Goal: Task Accomplishment & Management: Complete application form

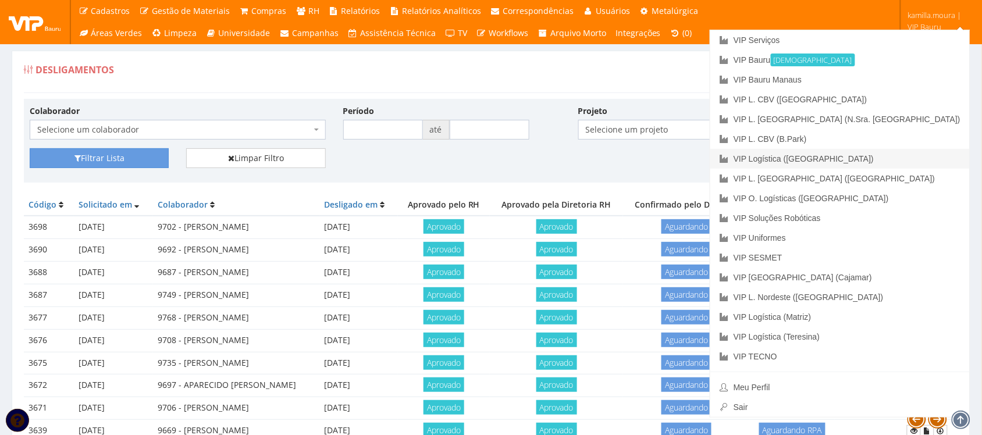
click at [895, 157] on link "VIP Logística ([GEOGRAPHIC_DATA])" at bounding box center [841, 159] width 260 height 20
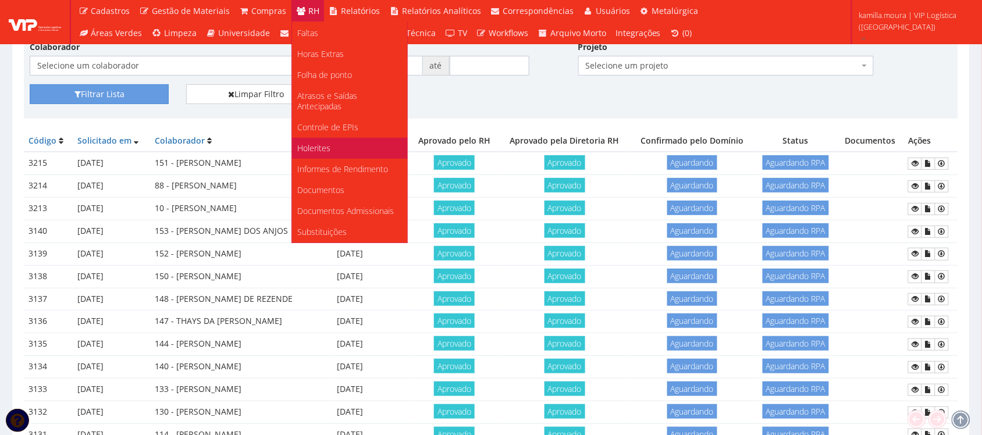
scroll to position [218, 0]
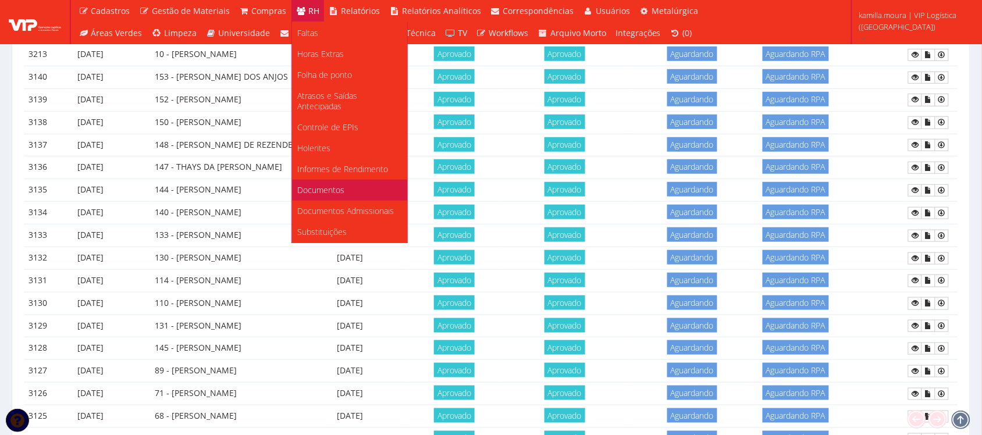
click at [329, 180] on link "Documentos" at bounding box center [349, 190] width 115 height 21
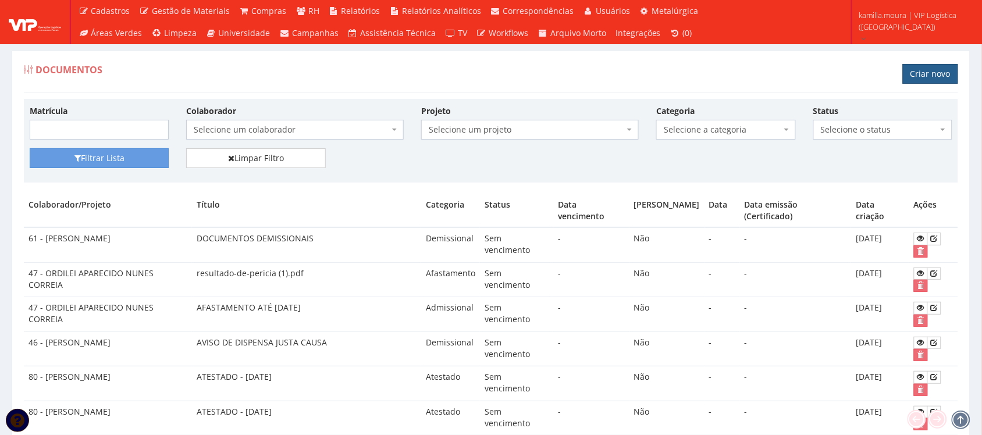
click at [923, 79] on link "Criar novo" at bounding box center [930, 74] width 55 height 20
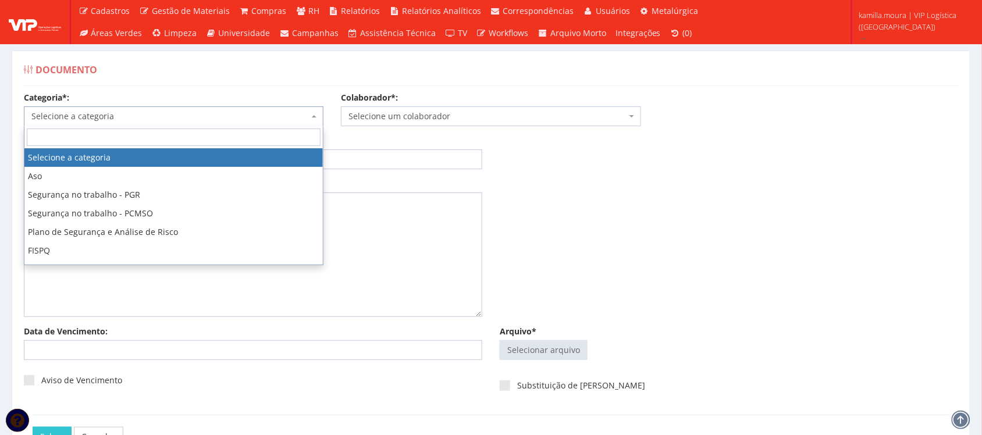
click at [222, 119] on span "Selecione a categoria" at bounding box center [170, 117] width 278 height 12
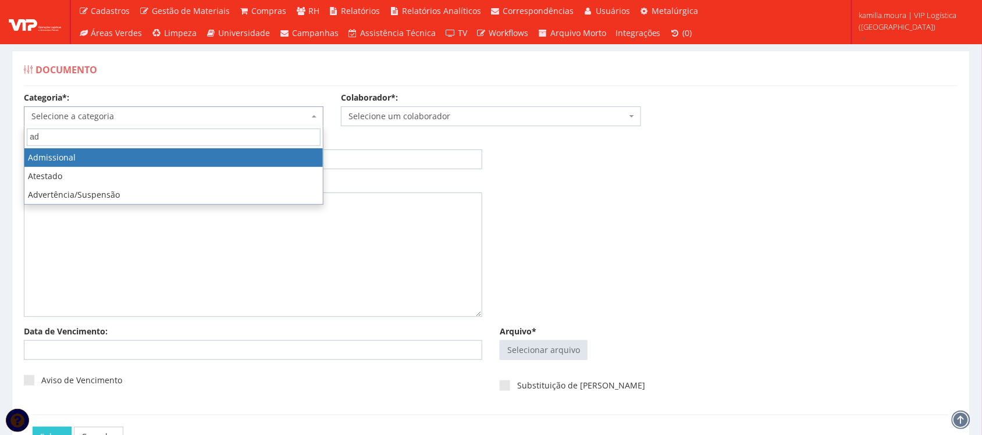
type input "adm"
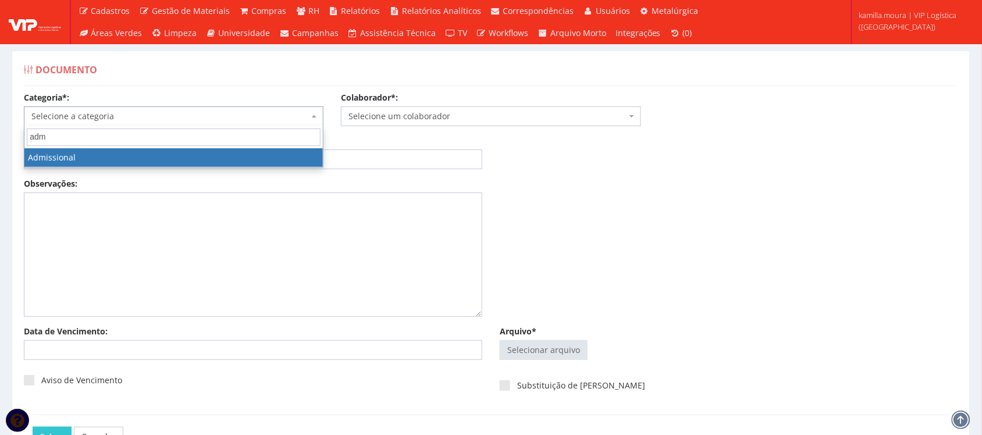
select select "admissional"
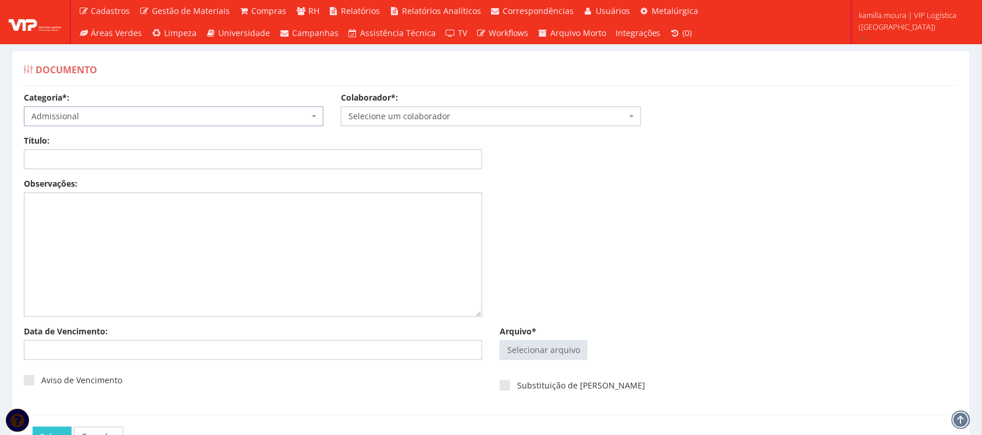
click at [357, 113] on span "Selecione um colaborador" at bounding box center [488, 117] width 278 height 12
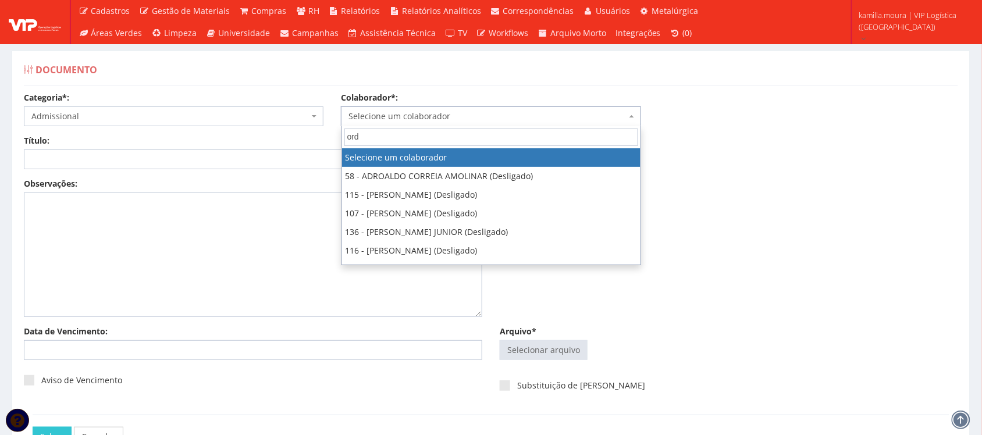
type input "ordi"
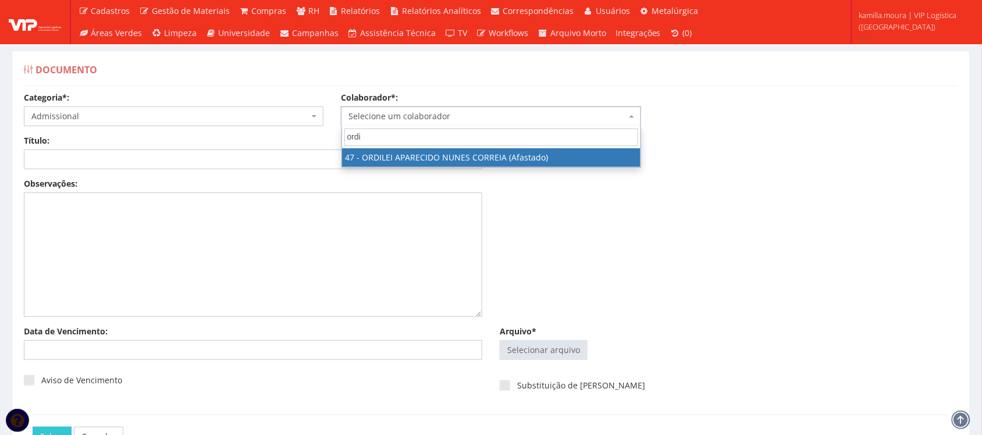
select select "2894"
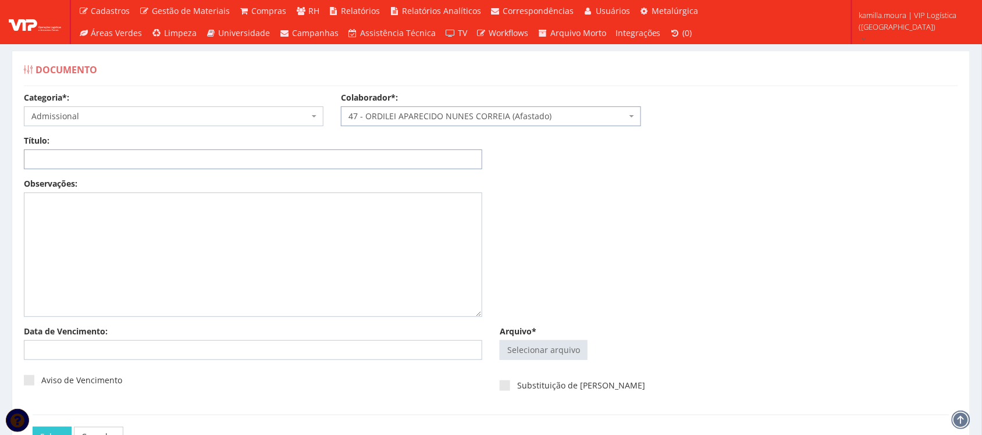
click at [182, 163] on input "Título:" at bounding box center [253, 160] width 459 height 20
type input "CARTA CONCESSAO 28/10/2025"
click at [549, 348] on input "Arquivo*" at bounding box center [543, 350] width 87 height 19
type input "C:\fakepath\resultado-de-pericia (5).pdf"
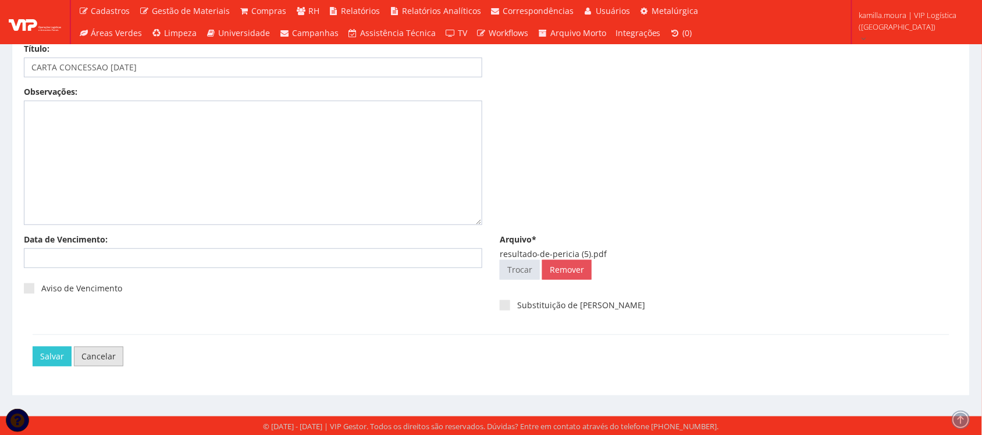
scroll to position [94, 0]
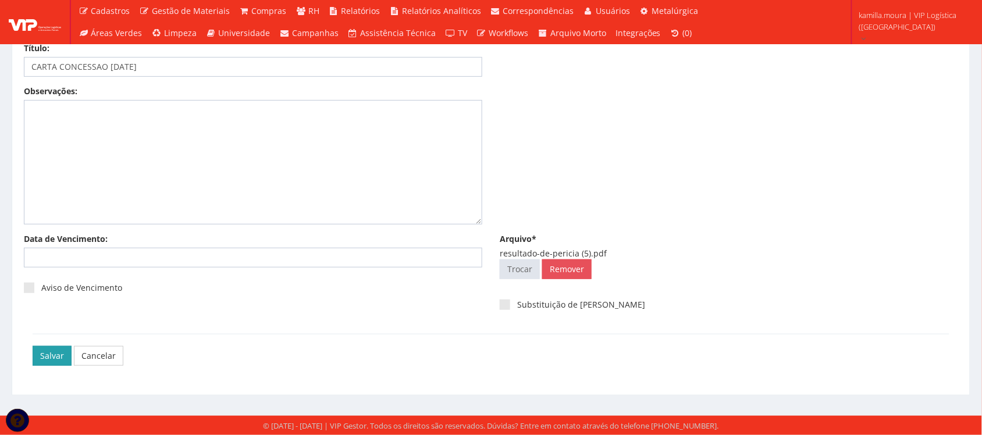
click at [54, 362] on input "Salvar" at bounding box center [52, 356] width 39 height 20
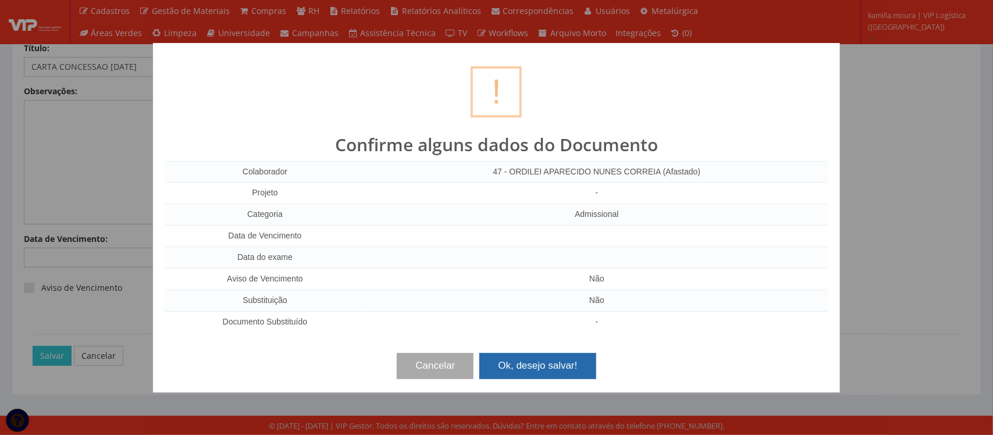
click at [541, 371] on button "Ok, desejo salvar!" at bounding box center [538, 366] width 116 height 26
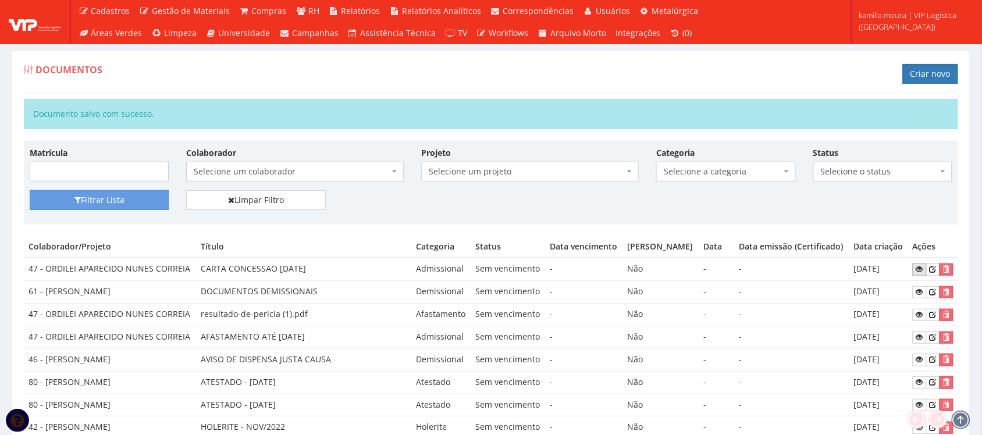
click at [918, 274] on icon at bounding box center [920, 269] width 7 height 8
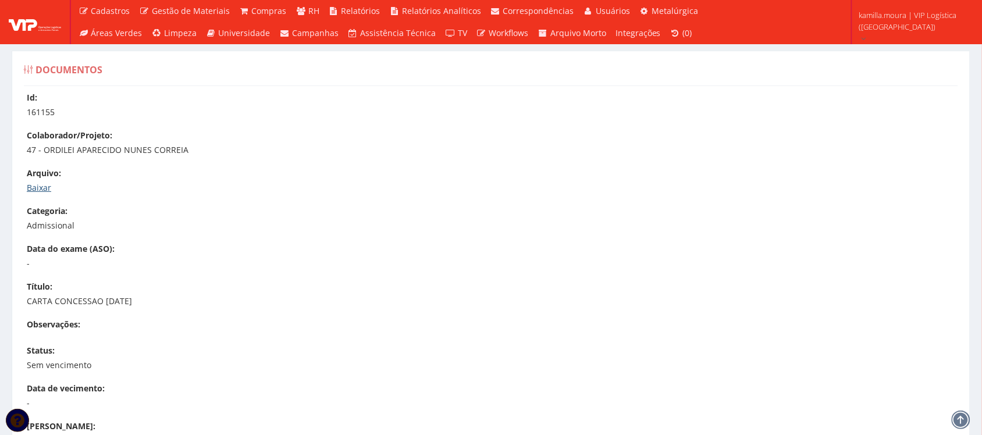
click at [45, 185] on link "Baixar" at bounding box center [39, 187] width 24 height 11
